Goal: Task Accomplishment & Management: Complete application form

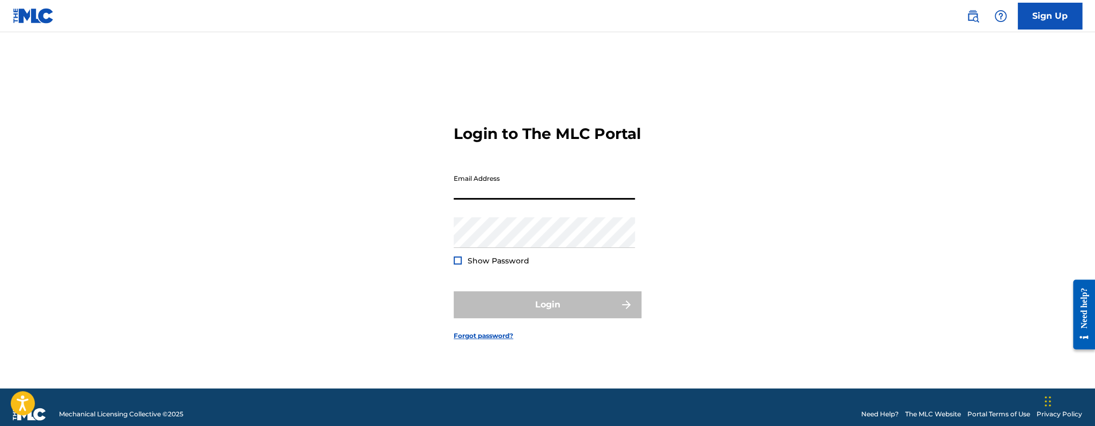
click at [579, 184] on input "Email Address" at bounding box center [544, 184] width 181 height 31
type input "[EMAIL_ADDRESS][DOMAIN_NAME]"
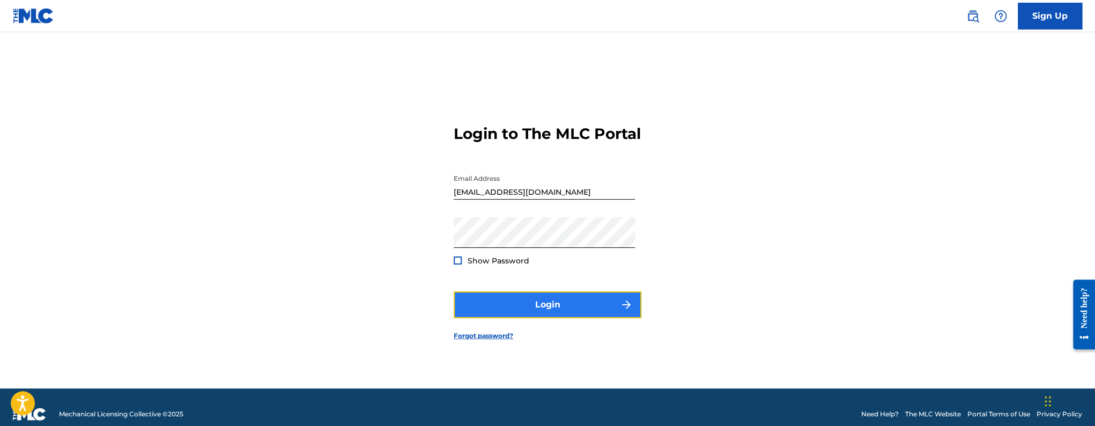
click at [505, 318] on button "Login" at bounding box center [548, 304] width 188 height 27
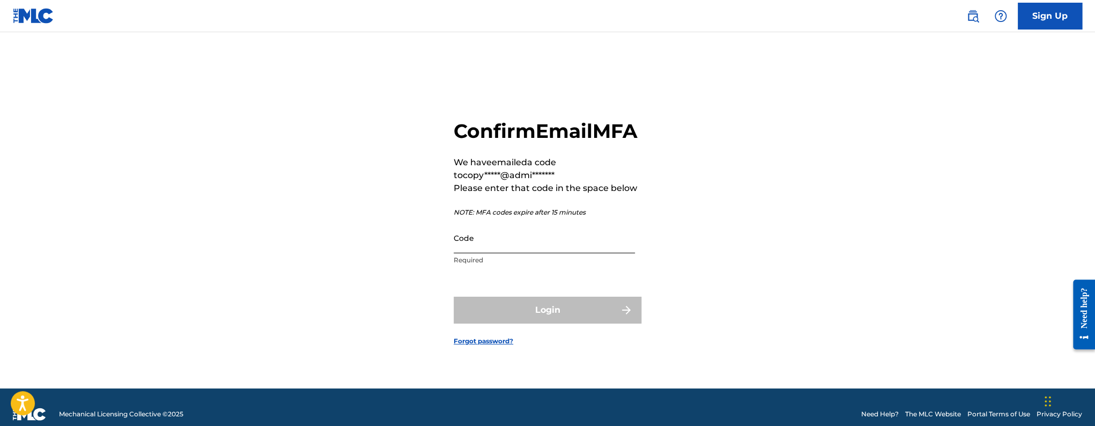
click at [488, 253] on input "Code" at bounding box center [544, 238] width 181 height 31
paste input "013706"
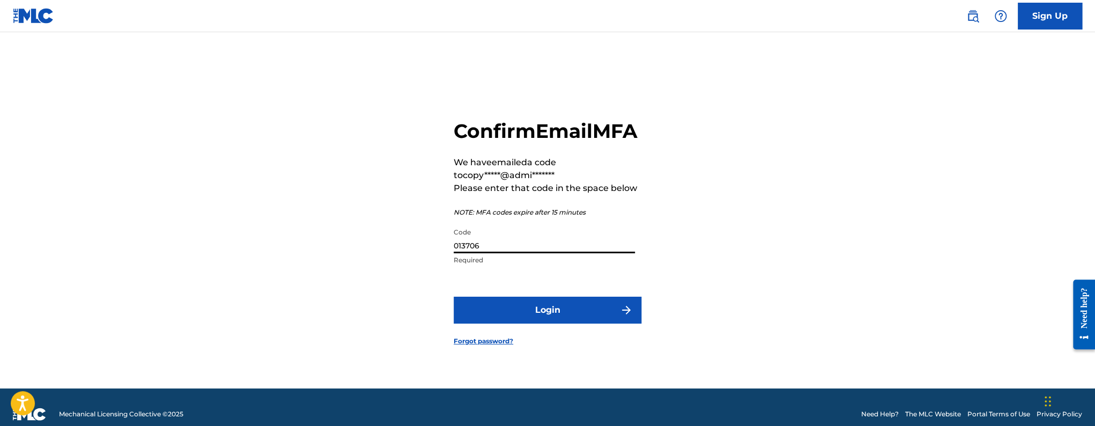
type input "013706"
click at [454, 297] on button "Login" at bounding box center [548, 310] width 188 height 27
